Goal: Task Accomplishment & Management: Manage account settings

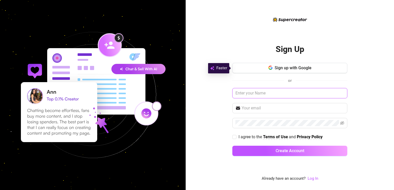
click at [196, 93] on input "text" at bounding box center [289, 93] width 115 height 10
type input "[PERSON_NAME]"
click at [196, 107] on input "text" at bounding box center [292, 108] width 103 height 6
type input "[EMAIL_ADDRESS][DOMAIN_NAME]"
click at [196, 122] on icon "eye-invisible" at bounding box center [342, 123] width 4 height 4
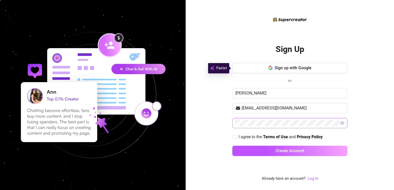
click at [196, 136] on div "Sign Up Sign up with Google or [PERSON_NAME] [EMAIL_ADDRESS][DOMAIN_NAME] I agr…" at bounding box center [289, 95] width 208 height 190
click at [196, 136] on input "I agree to the Terms of Use and Privacy Policy" at bounding box center [234, 137] width 4 height 4
checkbox input "true"
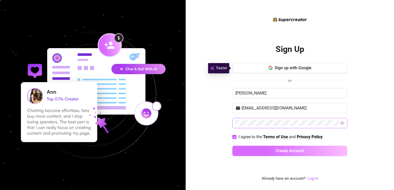
click at [196, 148] on button "Create Account" at bounding box center [289, 151] width 115 height 10
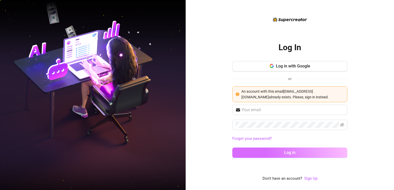
click at [196, 150] on span "Log in" at bounding box center [289, 152] width 11 height 5
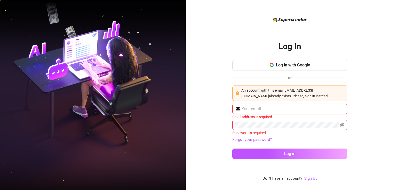
click at [196, 110] on input "text" at bounding box center [292, 109] width 103 height 6
type input "[EMAIL_ADDRESS][DOMAIN_NAME]"
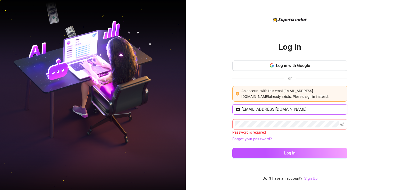
click at [196, 126] on icon "eye-invisible" at bounding box center [342, 124] width 4 height 4
click at [196, 123] on icon "eye" at bounding box center [342, 124] width 4 height 4
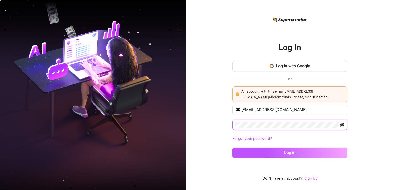
click at [196, 124] on icon "eye-invisible" at bounding box center [342, 125] width 4 height 4
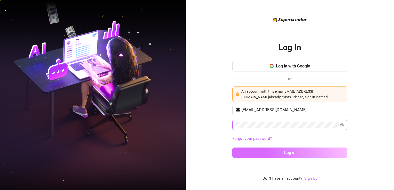
click at [196, 150] on button "Log in" at bounding box center [289, 153] width 115 height 10
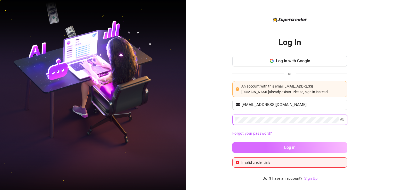
click at [196, 142] on button "Log in" at bounding box center [289, 147] width 115 height 10
click at [196, 147] on span "Log in" at bounding box center [289, 147] width 11 height 5
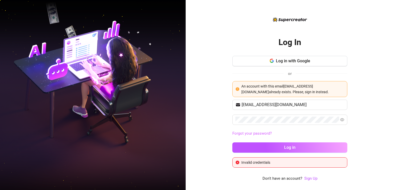
click at [196, 134] on link "Forgot your password?" at bounding box center [251, 133] width 39 height 5
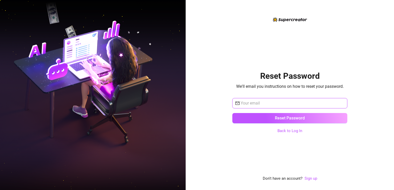
click at [196, 105] on input "text" at bounding box center [292, 103] width 104 height 6
type input "[EMAIL_ADDRESS][DOMAIN_NAME]"
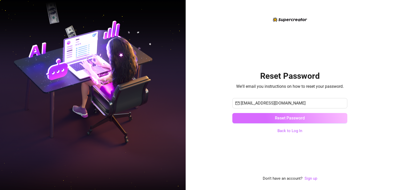
click at [196, 119] on button "Reset Password" at bounding box center [289, 118] width 115 height 10
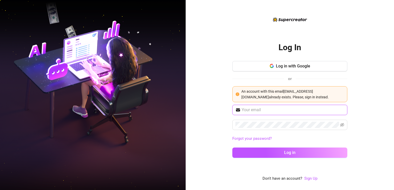
click at [196, 111] on input "text" at bounding box center [292, 110] width 103 height 6
type input "[EMAIL_ADDRESS][DOMAIN_NAME]"
click at [196, 125] on icon "eye-invisible" at bounding box center [342, 125] width 4 height 4
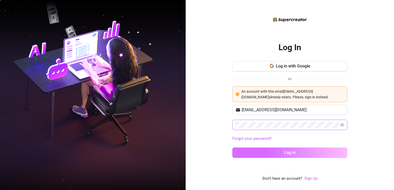
click at [196, 150] on button "Log in" at bounding box center [289, 153] width 115 height 10
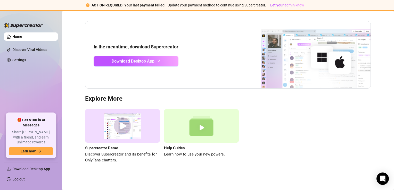
scroll to position [31, 0]
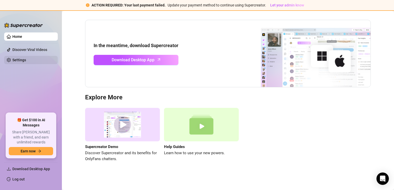
click at [21, 60] on link "Settings" at bounding box center [19, 60] width 14 height 4
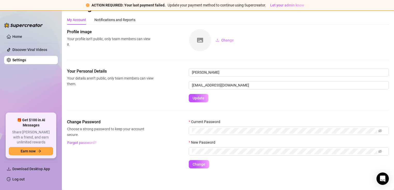
scroll to position [11, 0]
click at [18, 36] on link "Home" at bounding box center [17, 37] width 10 height 4
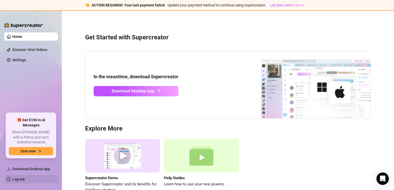
click at [25, 177] on link "Log out" at bounding box center [18, 179] width 12 height 4
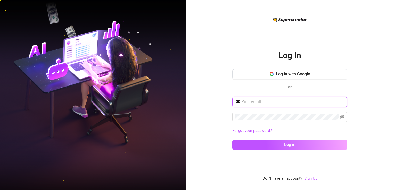
click at [196, 103] on input "text" at bounding box center [292, 102] width 103 height 6
type input "[EMAIL_ADDRESS][DOMAIN_NAME]"
click at [196, 117] on span at bounding box center [289, 117] width 115 height 10
click at [196, 117] on icon "eye-invisible" at bounding box center [342, 117] width 4 height 4
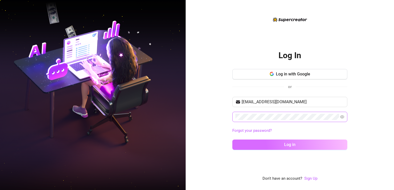
click at [196, 141] on button "Log in" at bounding box center [289, 145] width 115 height 10
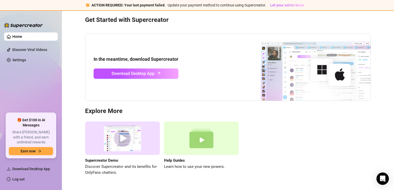
scroll to position [31, 0]
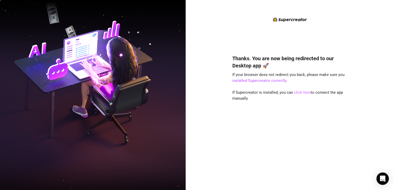
click at [303, 93] on link "click here" at bounding box center [302, 92] width 17 height 5
